Goal: Task Accomplishment & Management: Manage account settings

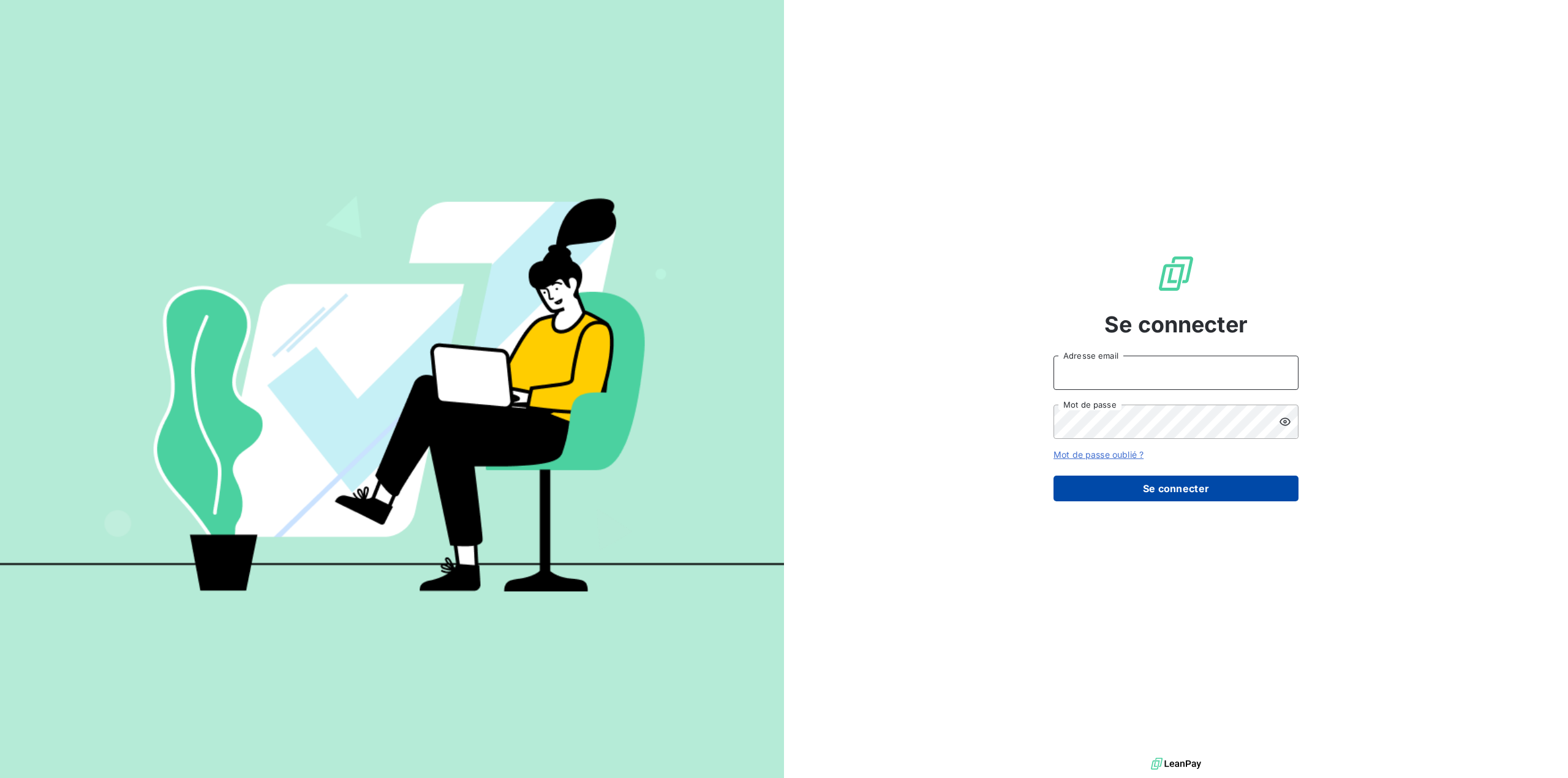
type input "[EMAIL_ADDRESS][DOMAIN_NAME]"
click at [1168, 490] on button "Se connecter" at bounding box center [1175, 488] width 245 height 26
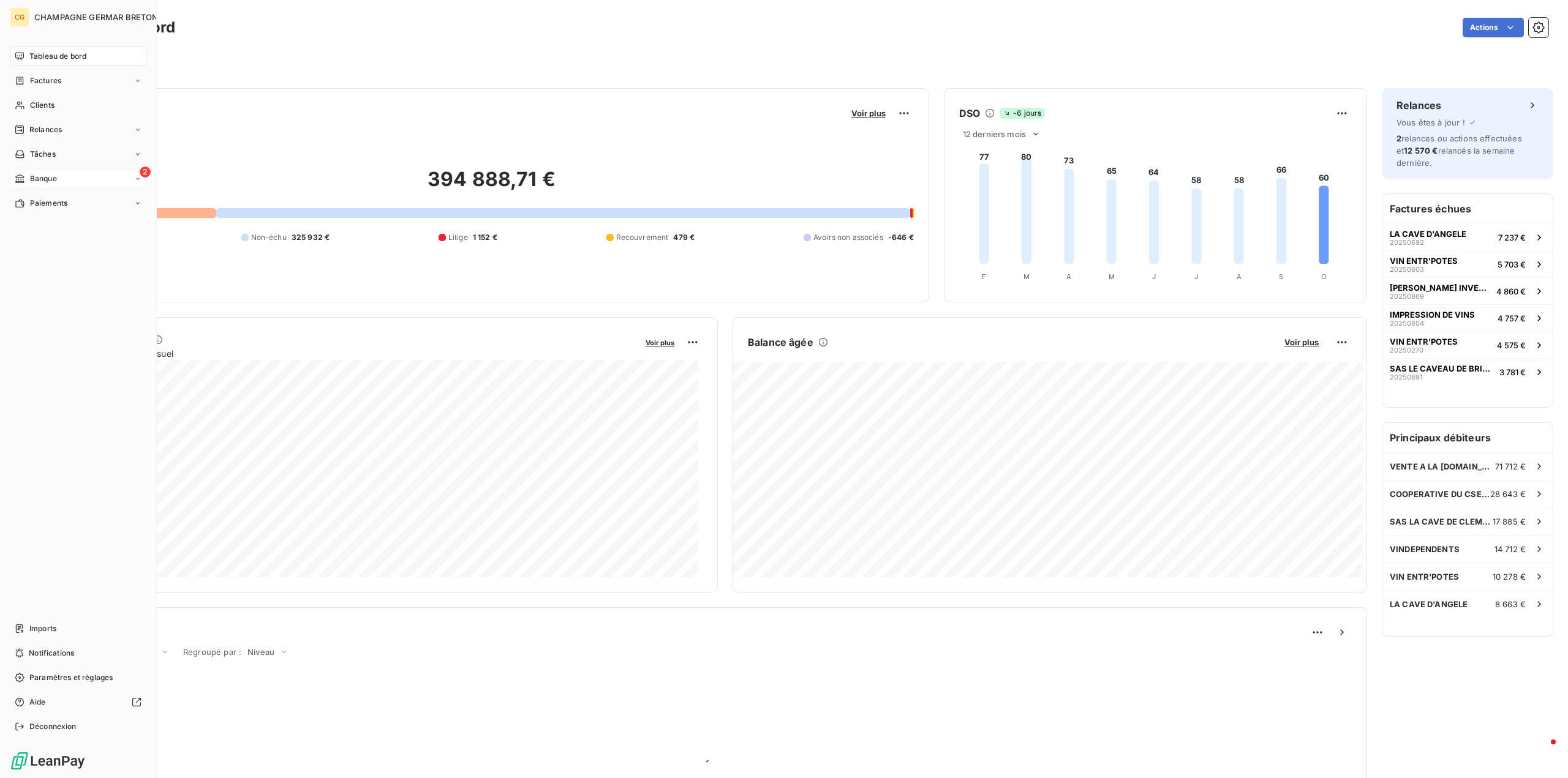
click at [30, 174] on span "Banque" at bounding box center [43, 178] width 27 height 11
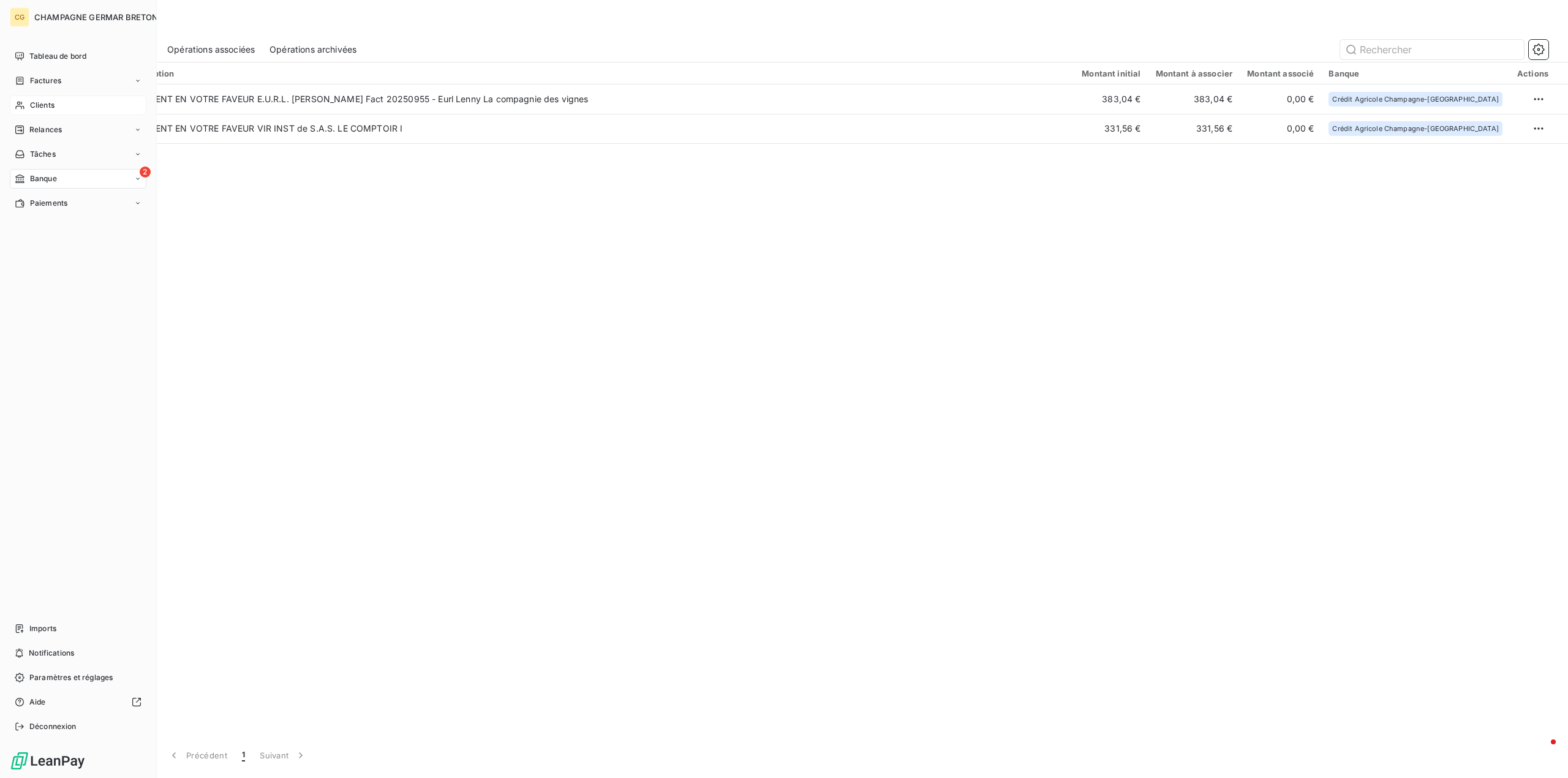
click at [37, 104] on span "Clients" at bounding box center [42, 105] width 25 height 11
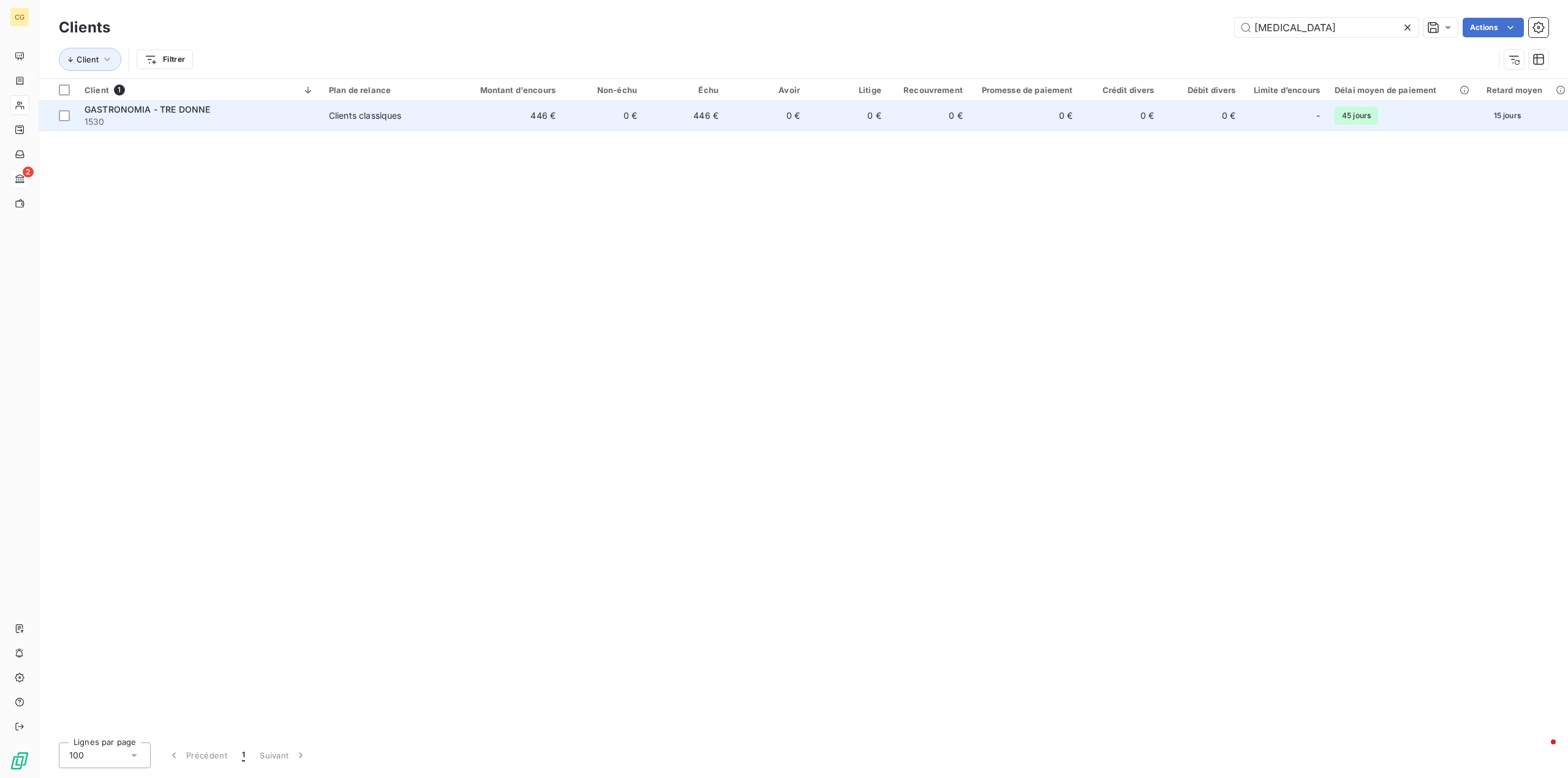
type input "[MEDICAL_DATA]"
click at [352, 114] on div "Clients classiques" at bounding box center [365, 116] width 73 height 12
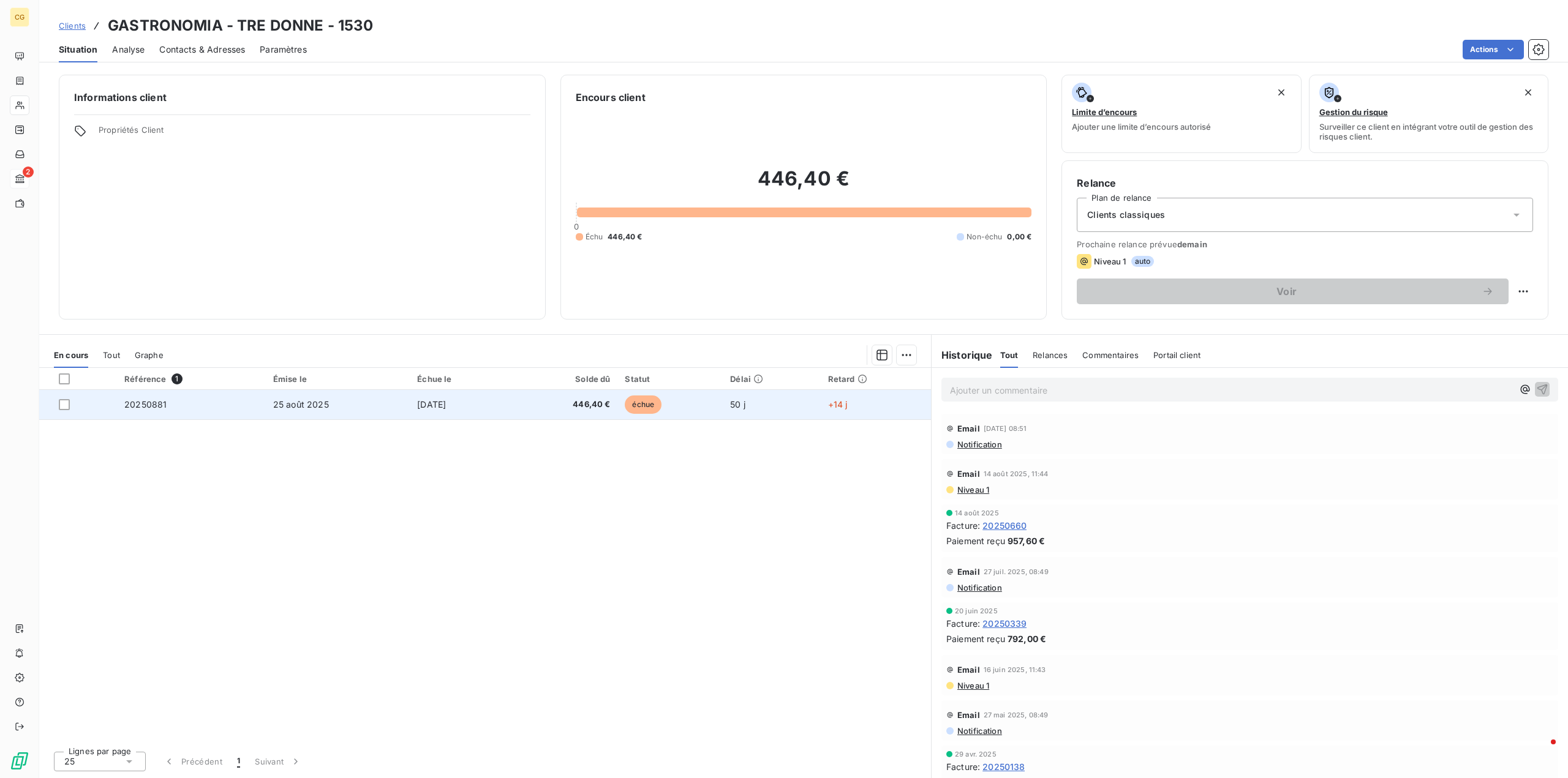
click at [426, 403] on span "[DATE]" at bounding box center [431, 404] width 29 height 11
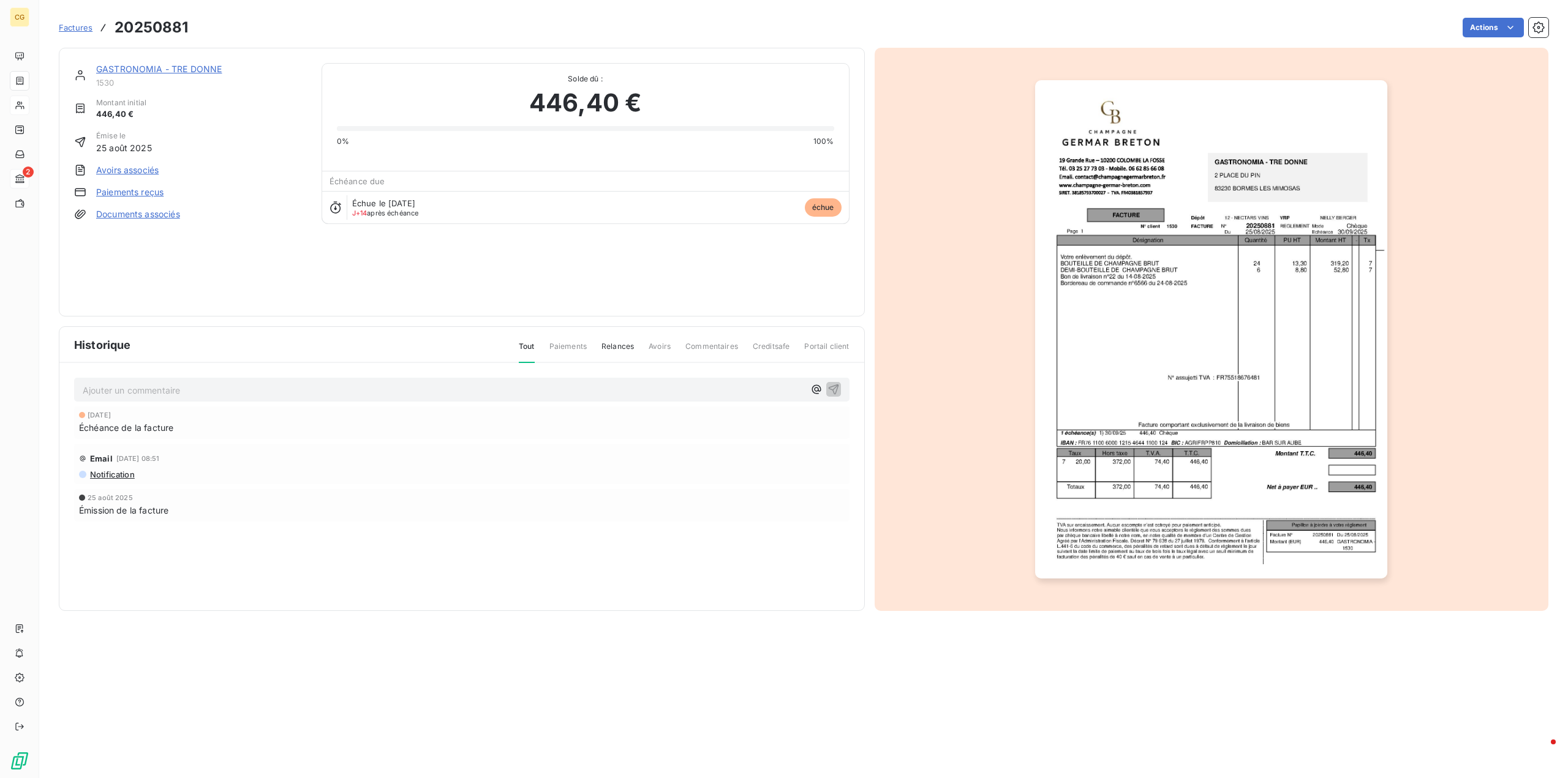
click at [153, 193] on link "Paiements reçus" at bounding box center [130, 192] width 68 height 12
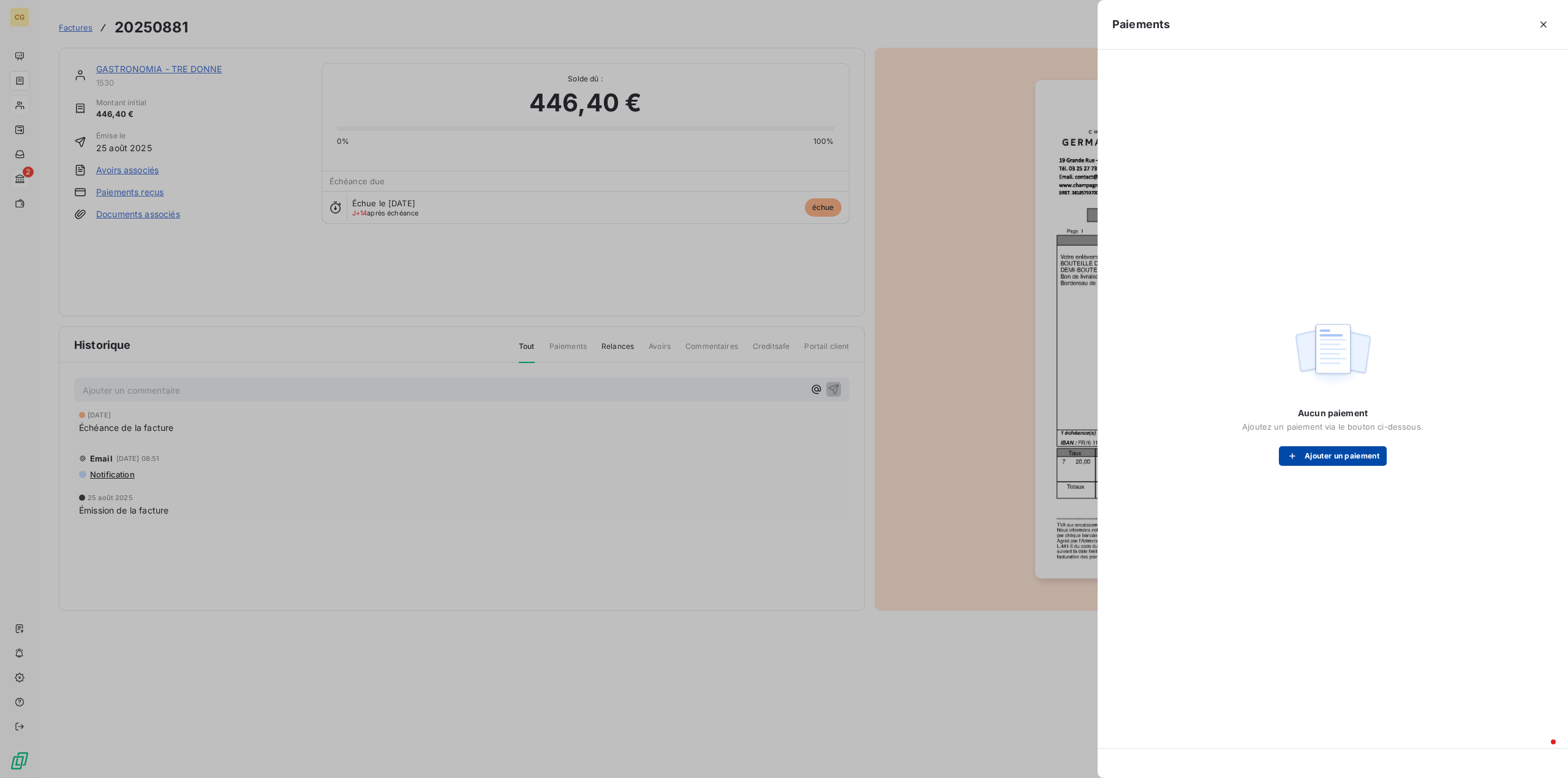
click at [1334, 455] on button "Ajouter un paiement" at bounding box center [1332, 456] width 108 height 20
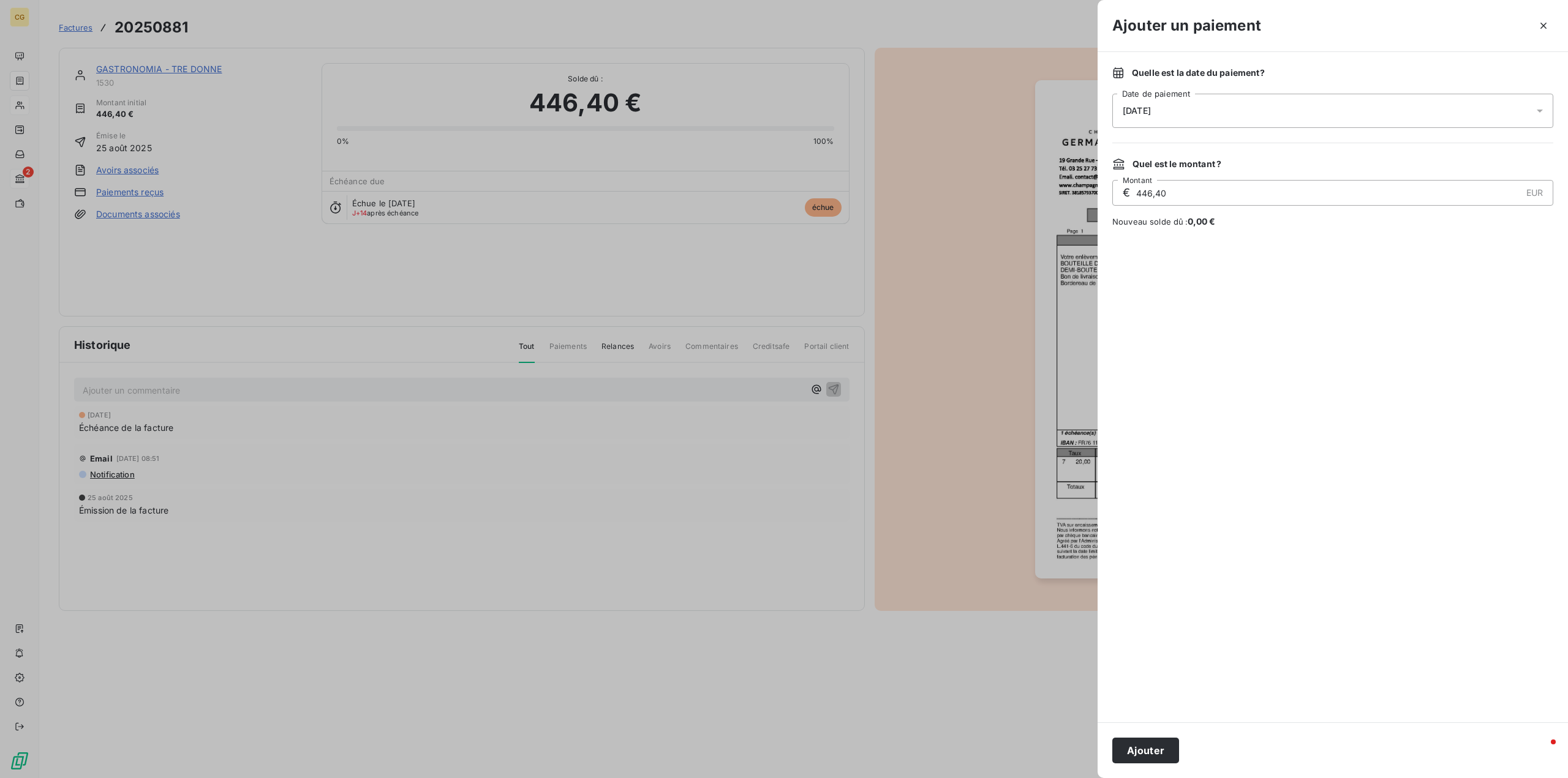
click at [1148, 112] on span "[DATE]" at bounding box center [1136, 111] width 28 height 10
click at [1148, 262] on button "13" at bounding box center [1148, 262] width 25 height 25
click at [1230, 460] on div at bounding box center [1333, 475] width 441 height 465
click at [1145, 753] on button "Ajouter" at bounding box center [1145, 750] width 67 height 26
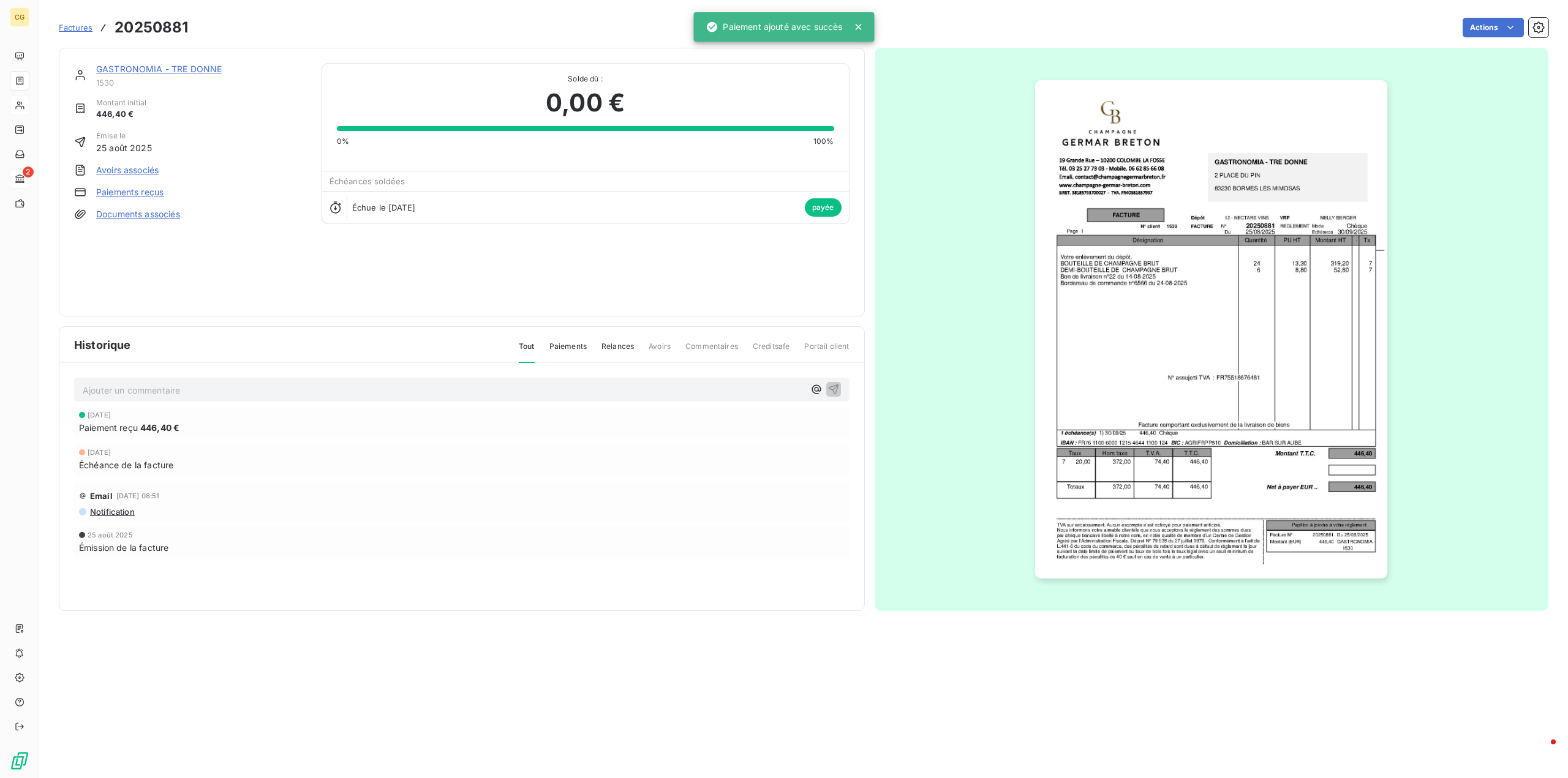
click at [185, 70] on link "GASTRONOMIA - TRE DONNE" at bounding box center [158, 68] width 125 height 11
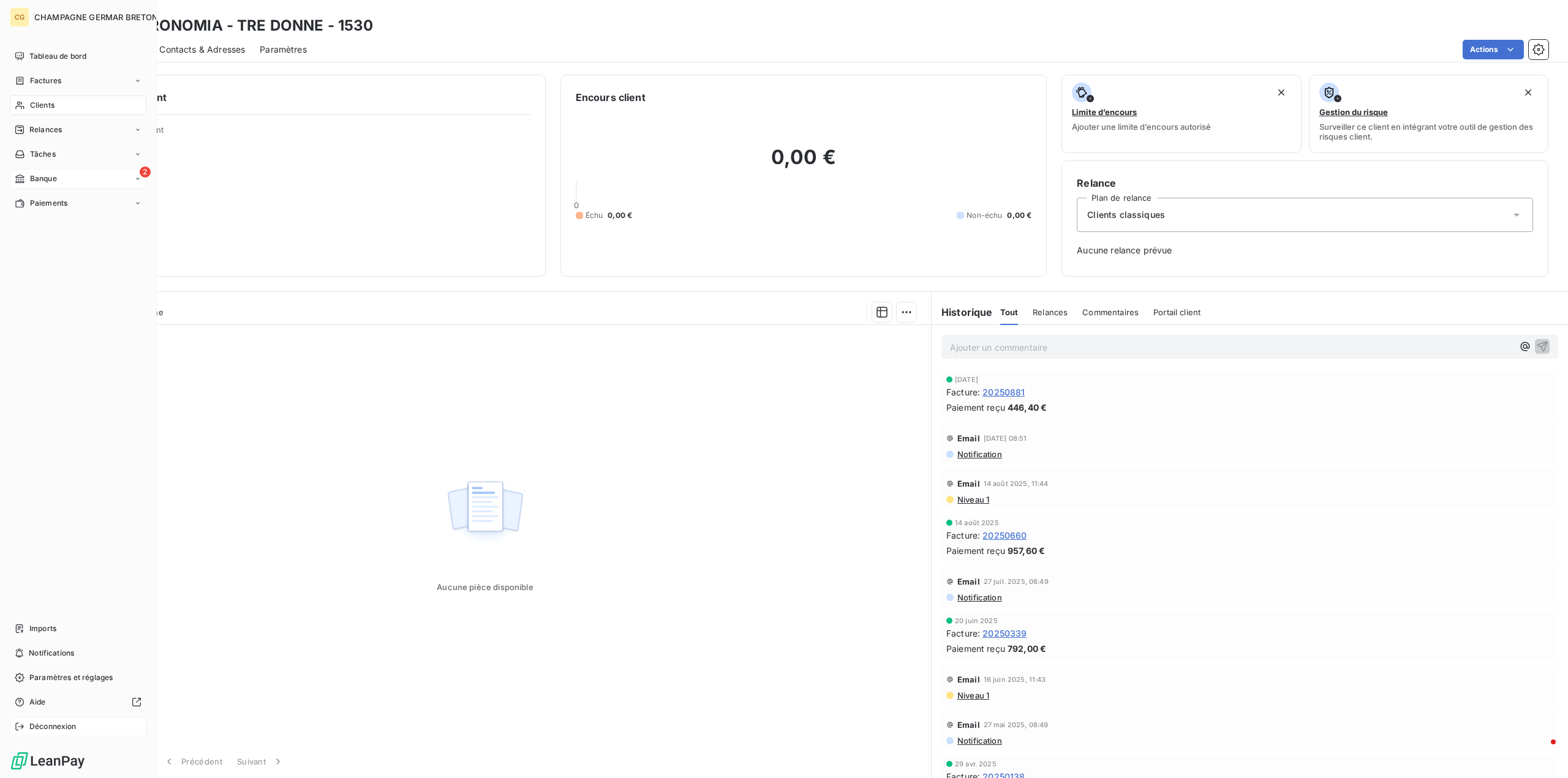
click at [55, 724] on span "Déconnexion" at bounding box center [53, 726] width 47 height 11
